Goal: Information Seeking & Learning: Learn about a topic

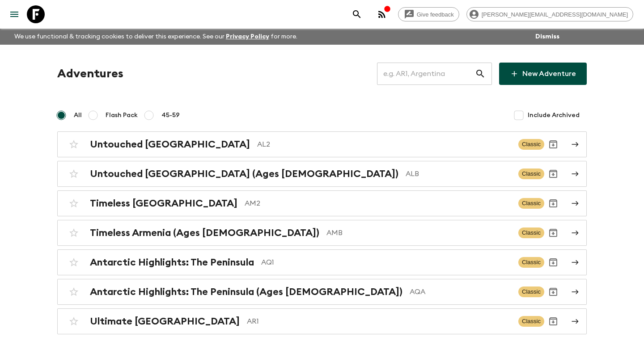
click at [425, 65] on input "text" at bounding box center [426, 73] width 98 height 25
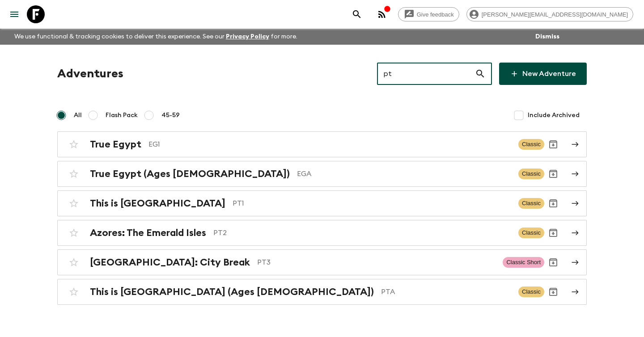
type input "pt3"
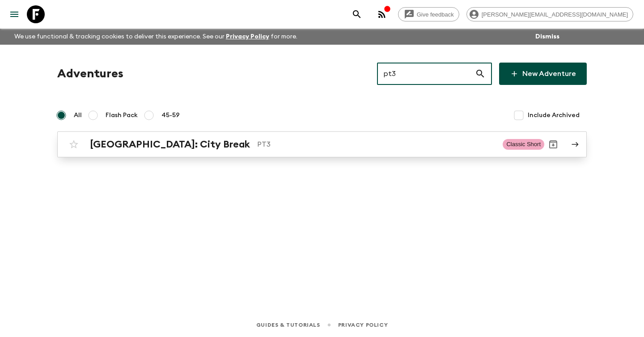
click at [295, 134] on link "[GEOGRAPHIC_DATA]: City Break PT3 Classic Short" at bounding box center [321, 144] width 529 height 26
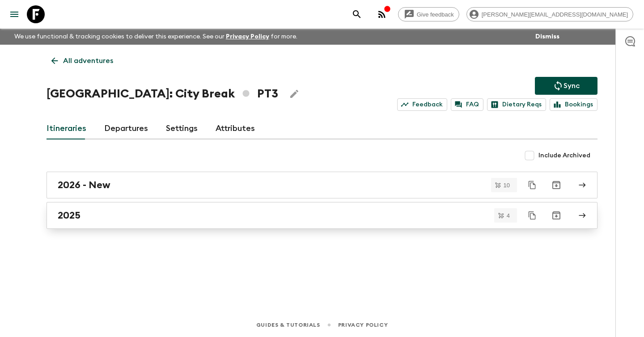
click at [252, 214] on div "2025" at bounding box center [313, 216] width 511 height 12
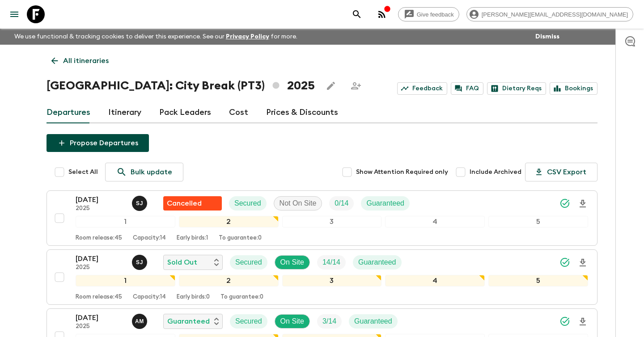
click at [128, 119] on link "Itinerary" at bounding box center [124, 112] width 33 height 21
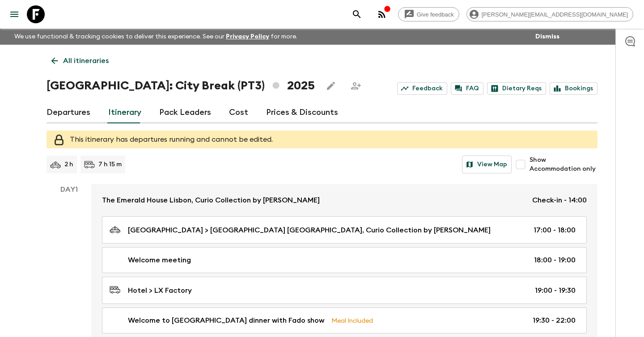
scroll to position [581, 0]
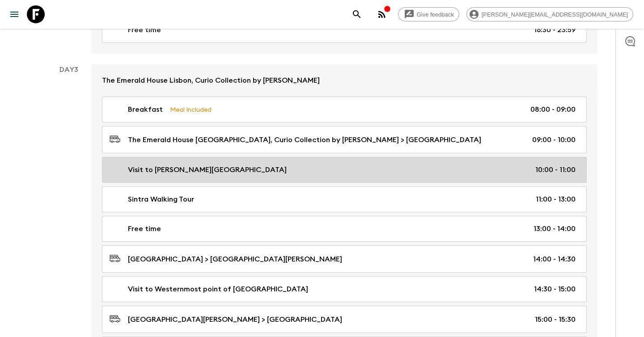
click at [177, 177] on link "Visit to [PERSON_NAME][GEOGRAPHIC_DATA] 10:00 - 11:00" at bounding box center [344, 170] width 485 height 26
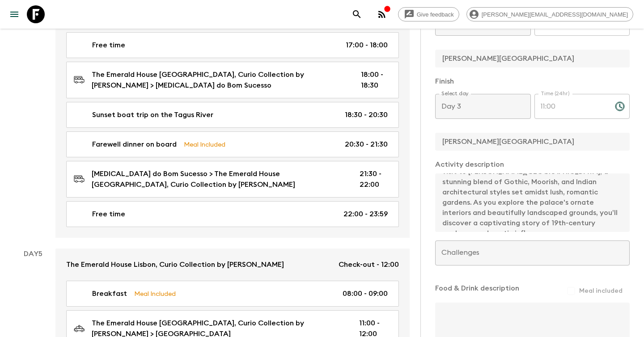
scroll to position [637, 0]
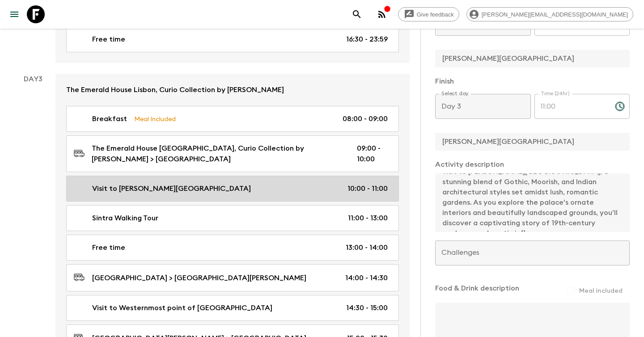
click at [198, 183] on div "Visit to [PERSON_NAME][GEOGRAPHIC_DATA] 10:00 - 11:00" at bounding box center [231, 188] width 314 height 11
click at [268, 183] on div "Visit to [PERSON_NAME][GEOGRAPHIC_DATA] 10:00 - 11:00" at bounding box center [231, 188] width 314 height 11
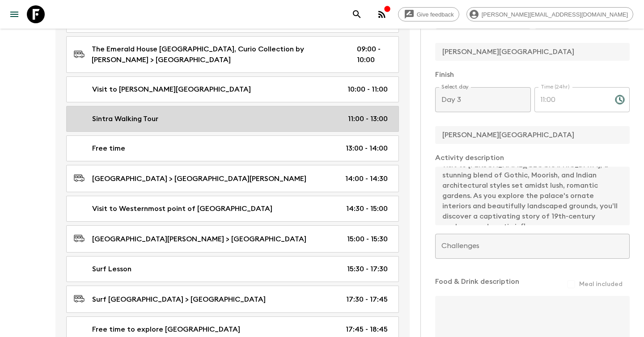
scroll to position [734, 0]
